Goal: Transaction & Acquisition: Purchase product/service

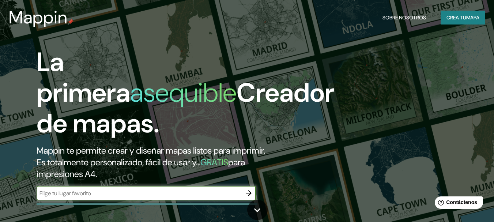
click at [127, 197] on input "text" at bounding box center [139, 193] width 205 height 8
type input "m"
type input "l"
type input "[GEOGRAPHIC_DATA]"
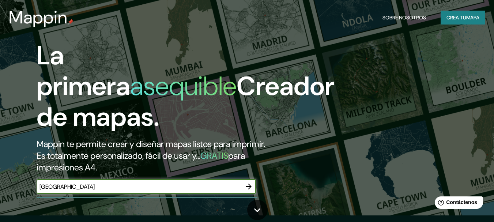
click at [133, 190] on input "[GEOGRAPHIC_DATA]" at bounding box center [139, 187] width 205 height 8
click at [249, 182] on icon "button" at bounding box center [249, 186] width 9 height 9
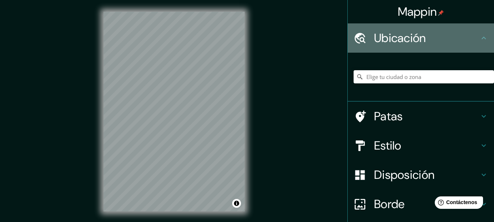
click at [405, 41] on font "Ubicación" at bounding box center [400, 37] width 52 height 15
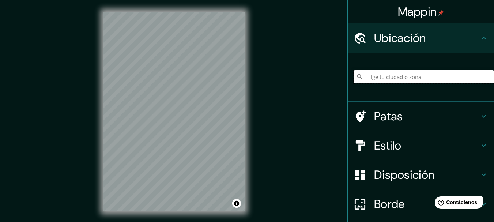
click at [399, 74] on input "Elige tu ciudad o zona" at bounding box center [424, 76] width 141 height 13
type input "[GEOGRAPHIC_DATA]"
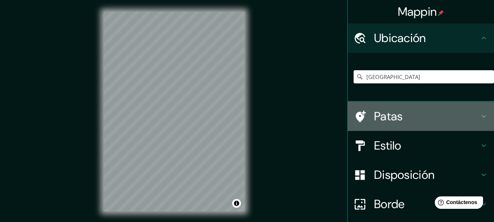
click at [402, 111] on h4 "Patas" at bounding box center [426, 116] width 105 height 15
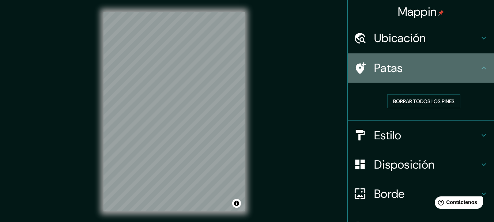
click at [408, 59] on div "Patas" at bounding box center [421, 67] width 146 height 29
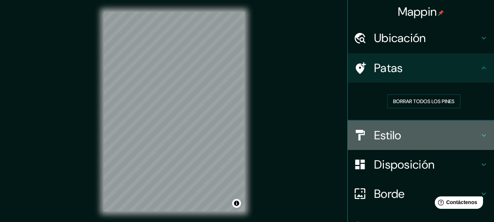
click at [428, 128] on h4 "Estilo" at bounding box center [426, 135] width 105 height 15
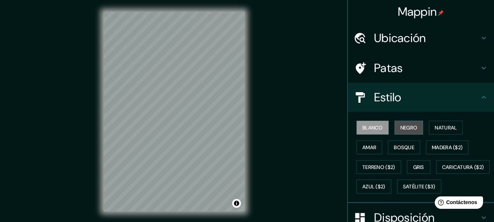
click at [418, 127] on button "Negro" at bounding box center [409, 128] width 29 height 14
click at [378, 121] on button "Blanco" at bounding box center [373, 128] width 32 height 14
click at [414, 164] on font "Gris" at bounding box center [419, 167] width 11 height 7
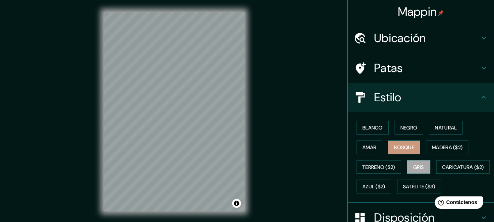
click at [406, 149] on font "Bosque" at bounding box center [404, 147] width 20 height 7
click at [435, 128] on font "Natural" at bounding box center [446, 127] width 22 height 7
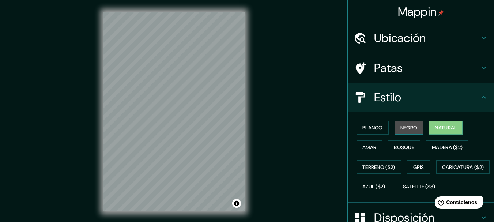
click at [410, 123] on font "Negro" at bounding box center [409, 128] width 17 height 10
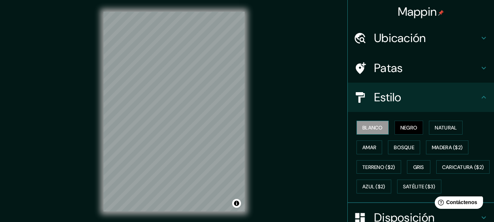
click at [377, 126] on font "Blanco" at bounding box center [373, 127] width 20 height 7
click at [370, 145] on font "Amar" at bounding box center [370, 147] width 14 height 7
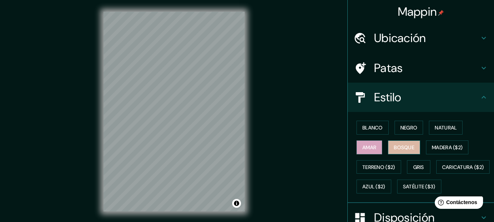
click at [396, 143] on font "Bosque" at bounding box center [404, 148] width 20 height 10
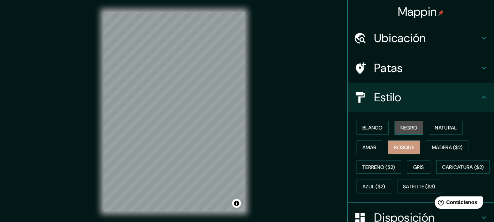
click at [408, 129] on font "Negro" at bounding box center [409, 127] width 17 height 7
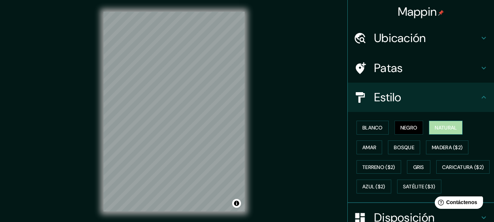
click at [429, 123] on button "Natural" at bounding box center [446, 128] width 34 height 14
click at [419, 167] on font "Gris" at bounding box center [419, 167] width 11 height 7
